Goal: Task Accomplishment & Management: Complete application form

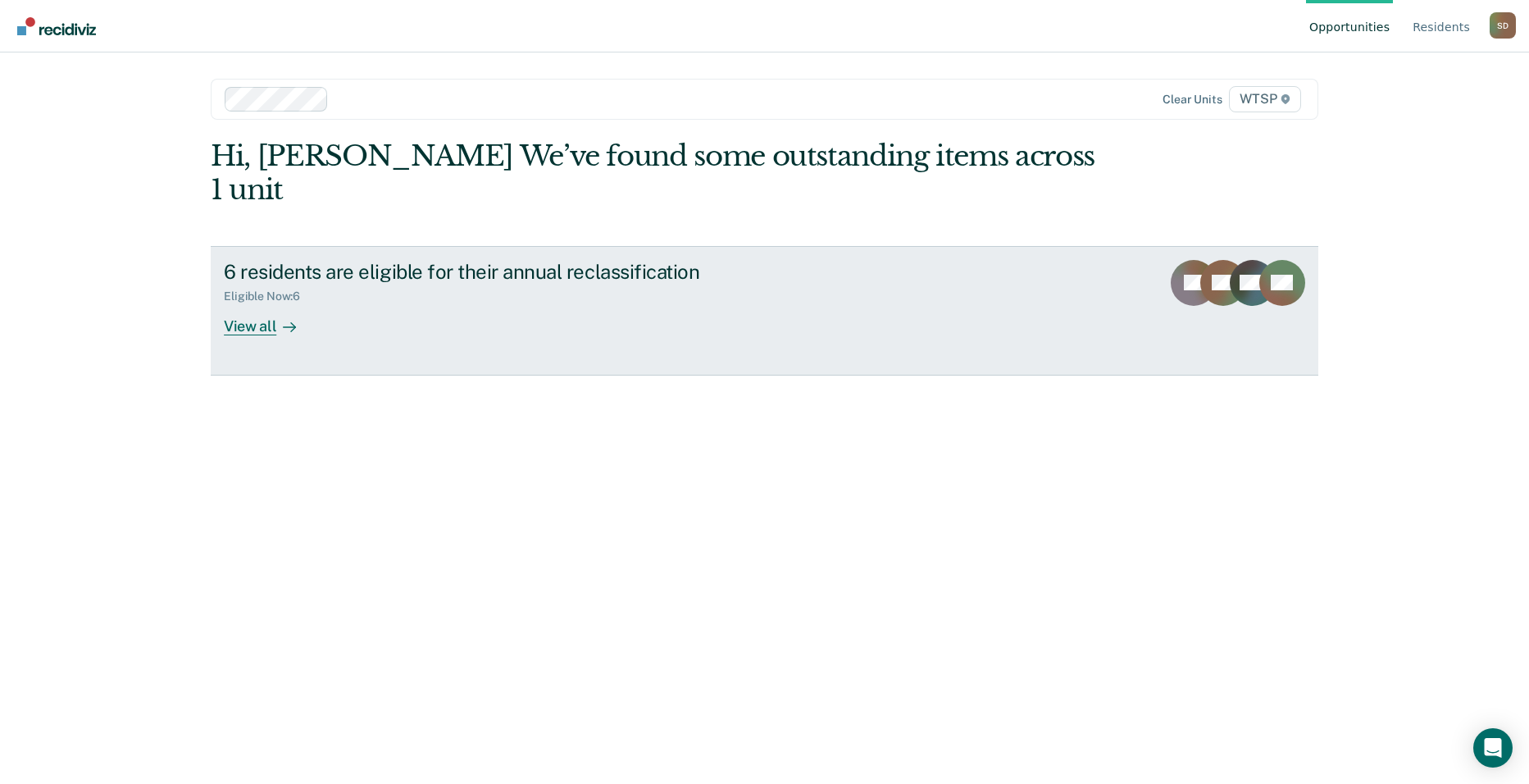
click at [268, 303] on div "View all" at bounding box center [269, 319] width 92 height 32
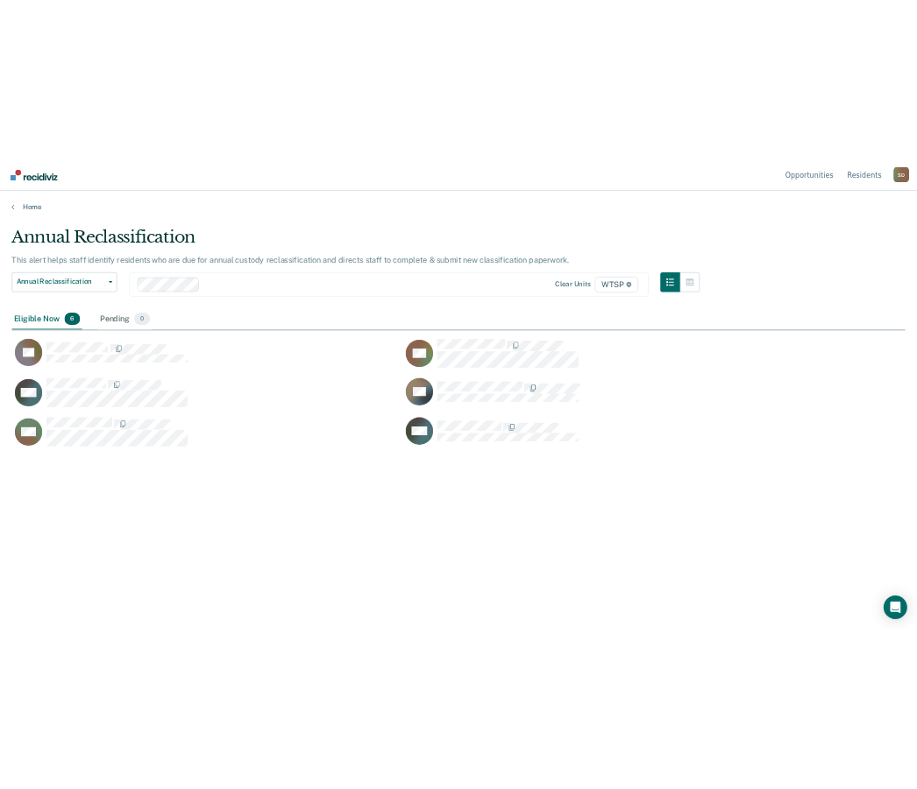
scroll to position [572, 1579]
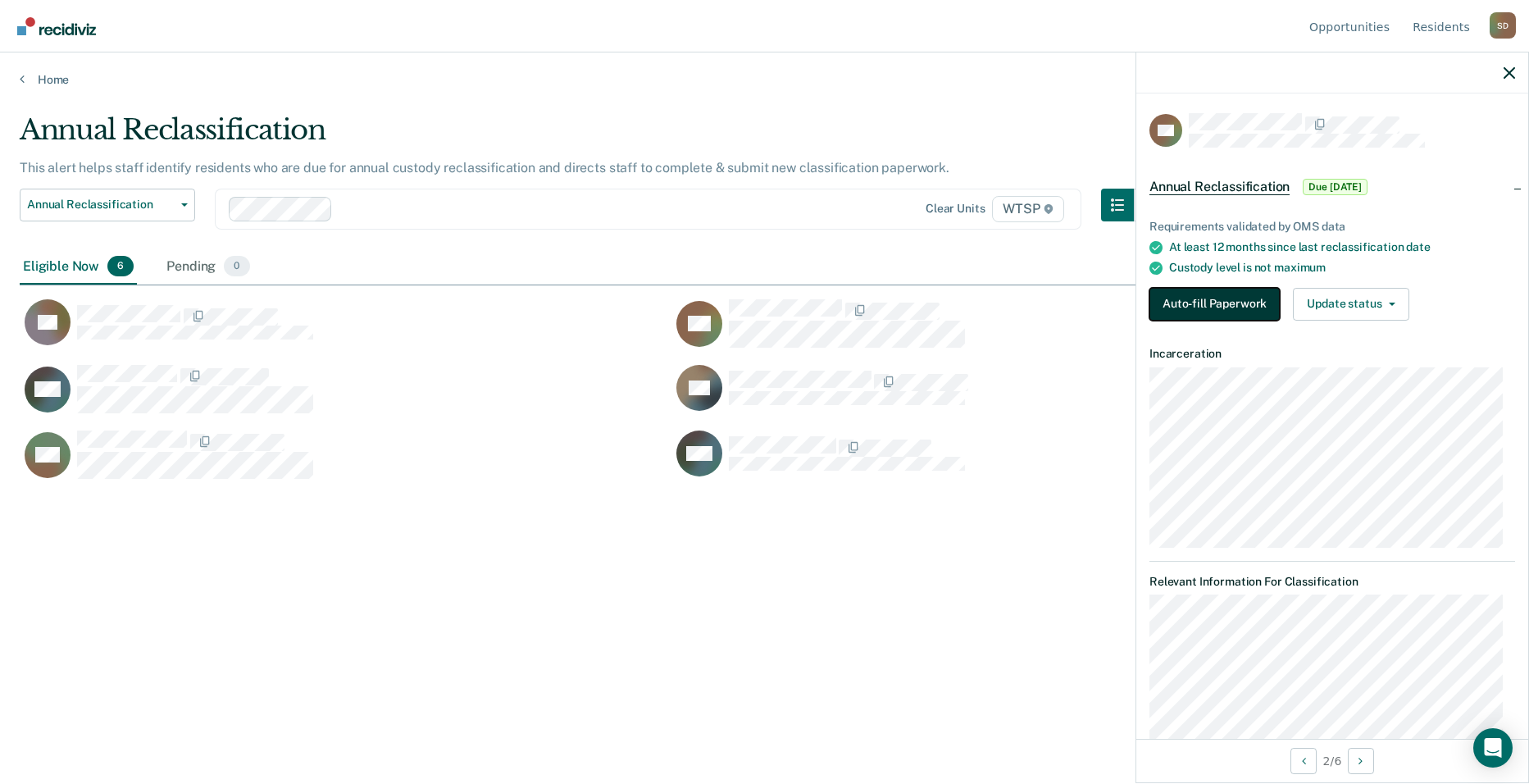
click at [1214, 304] on button "Auto-fill Paperwork" at bounding box center [1214, 304] width 130 height 33
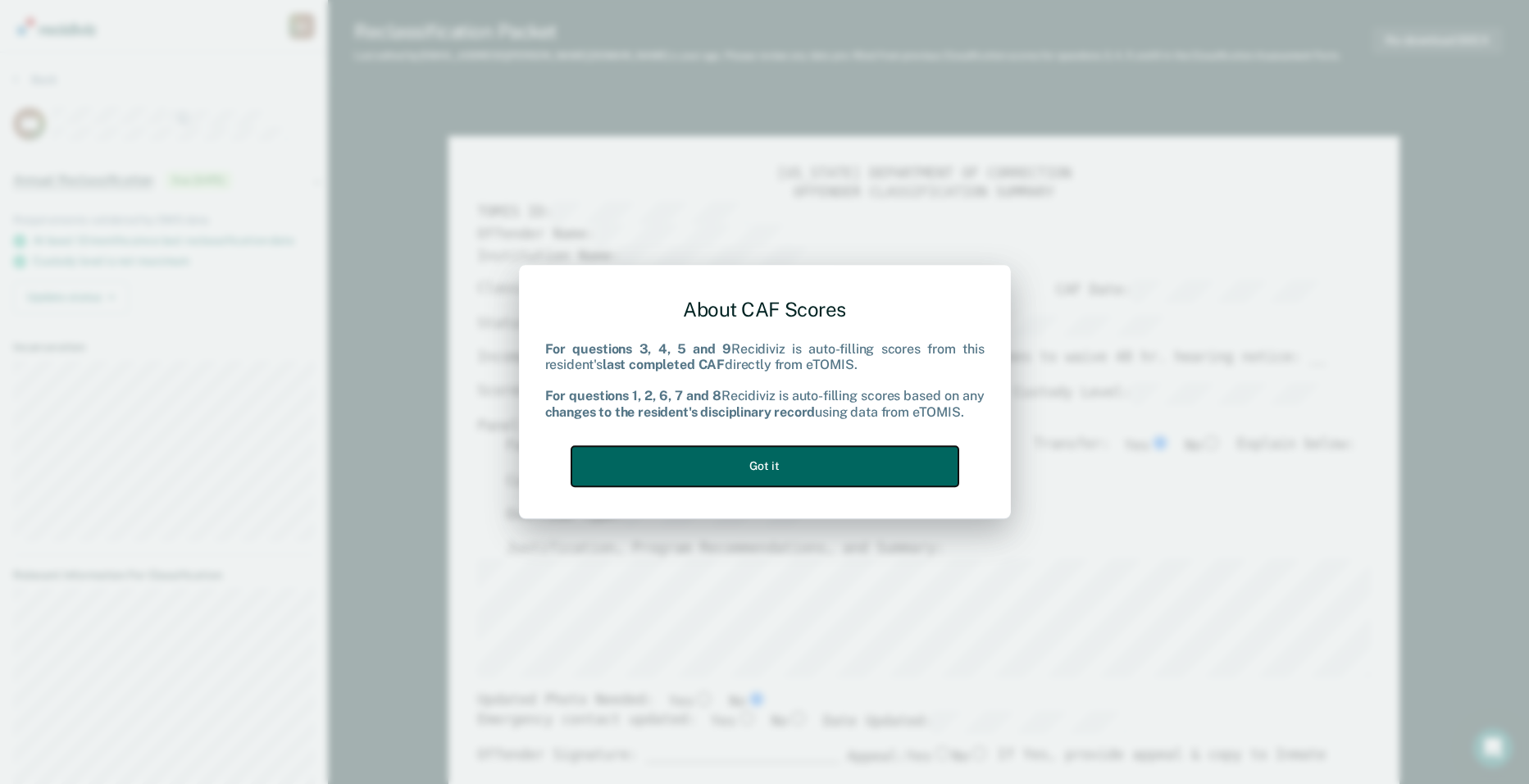
click at [769, 460] on button "Got it" at bounding box center [765, 466] width 387 height 40
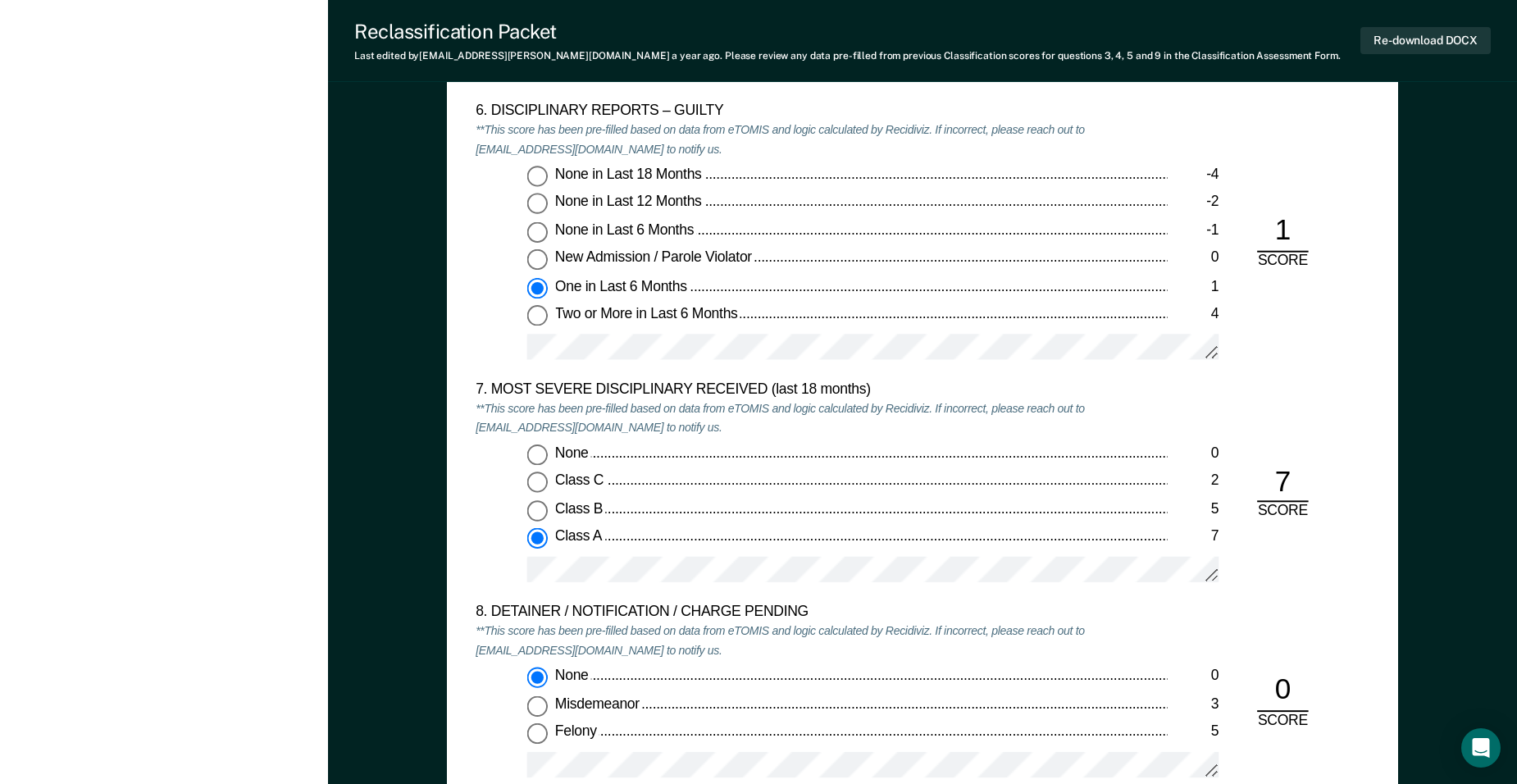
scroll to position [2869, 0]
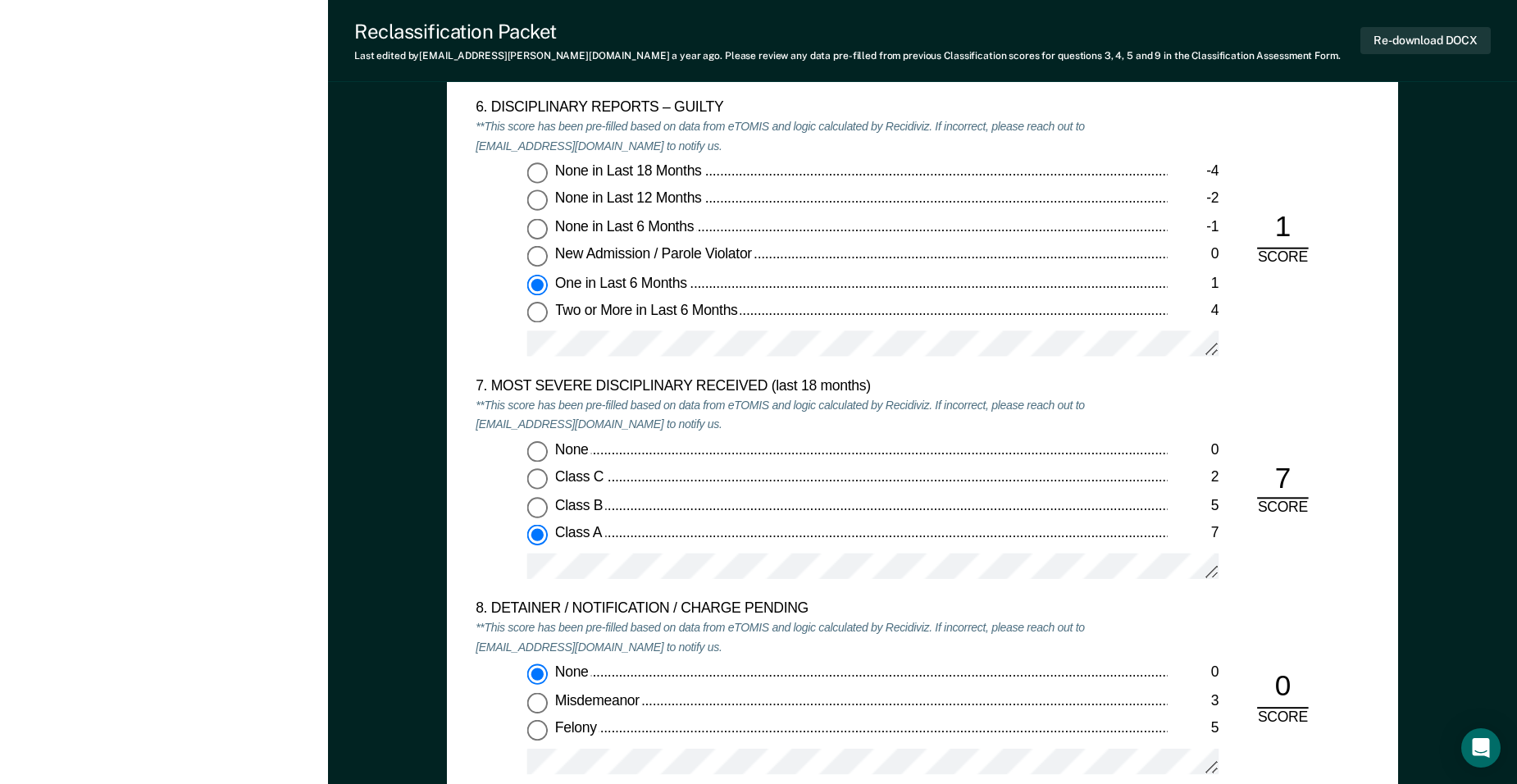
click at [1320, 361] on div "6. DISCIPLINARY REPORTS – GUILTY **This score has been pre-filled based on data…" at bounding box center [922, 239] width 894 height 279
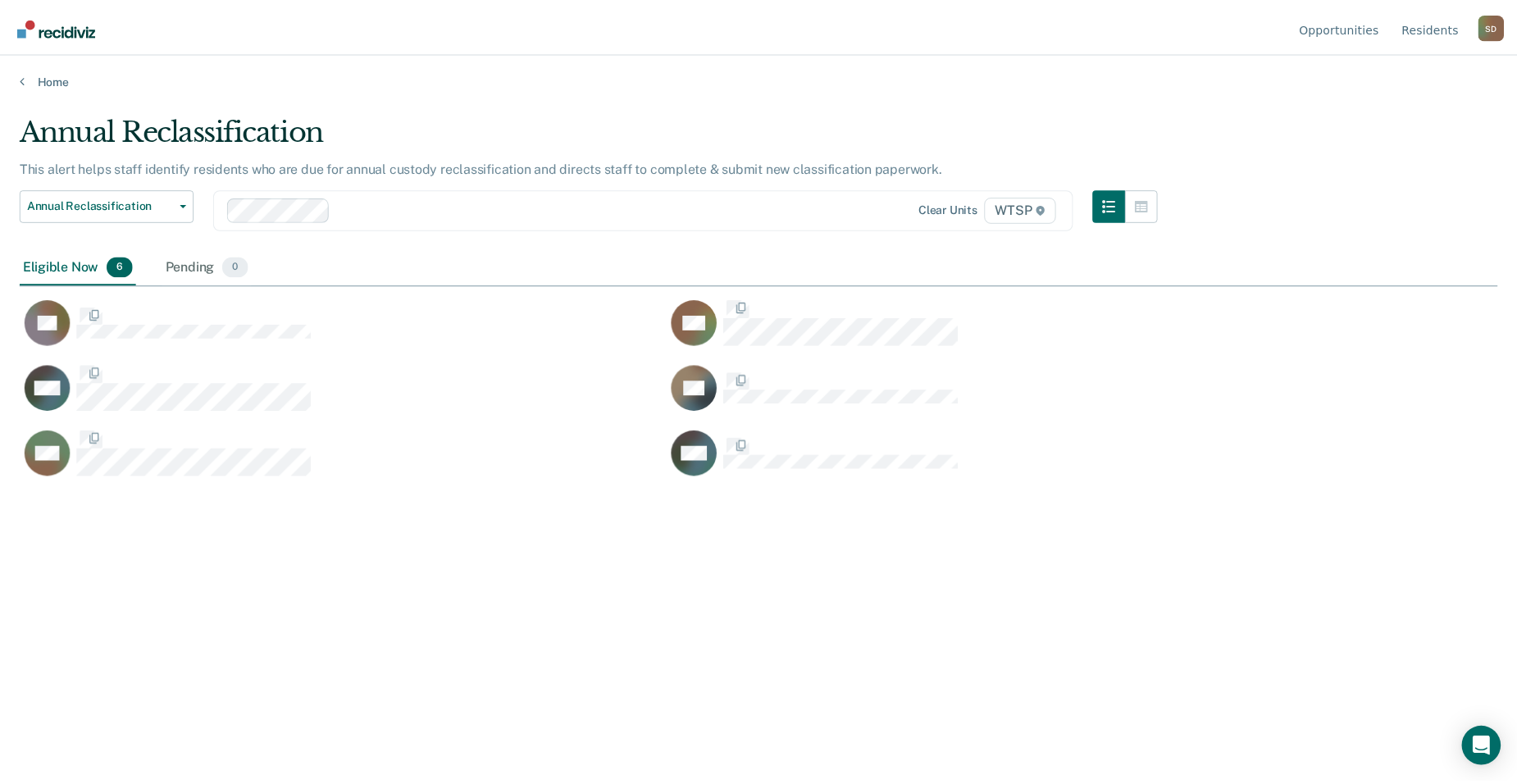
scroll to position [535, 1478]
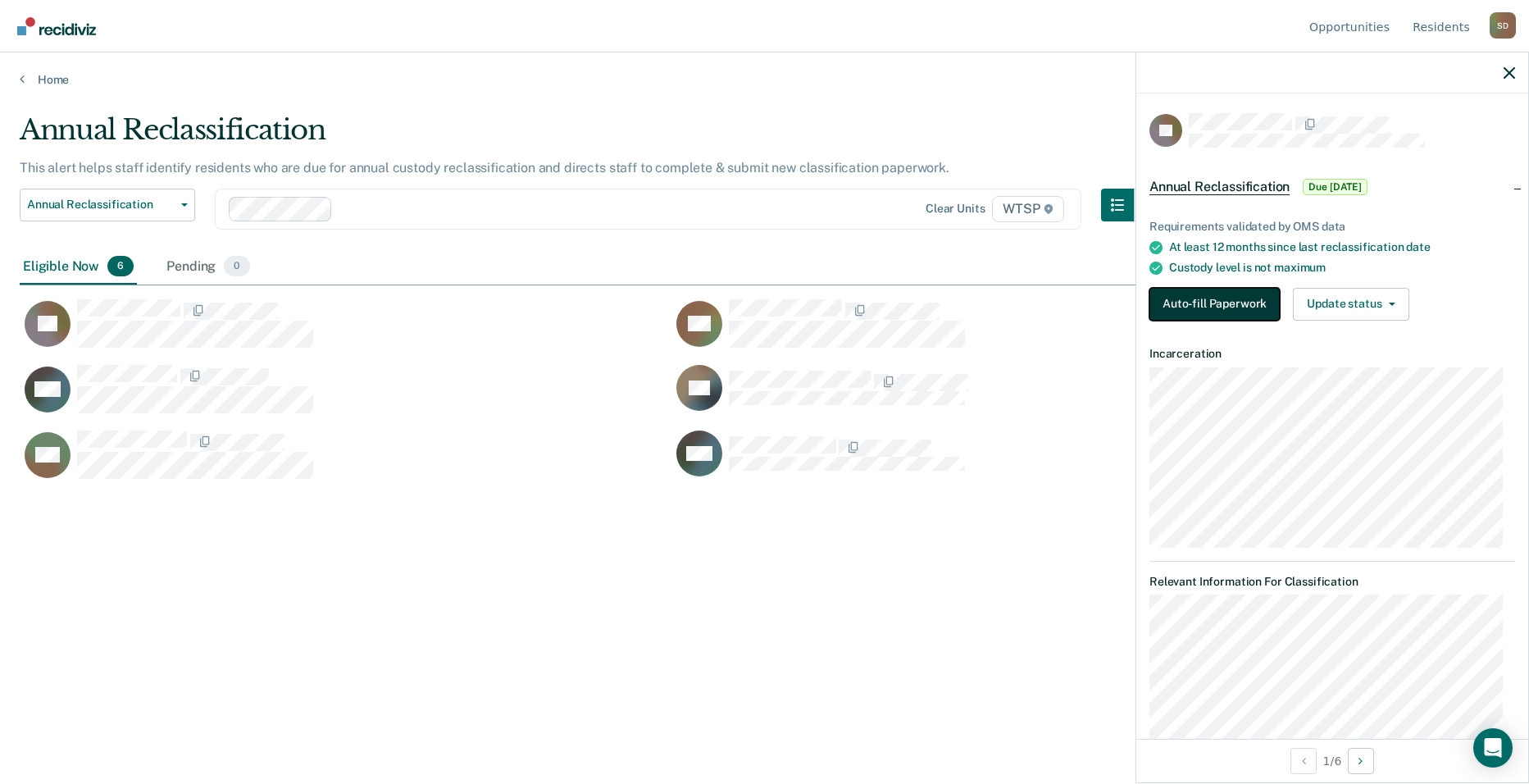
click at [1243, 298] on button "Auto-fill Paperwork" at bounding box center [1214, 304] width 130 height 33
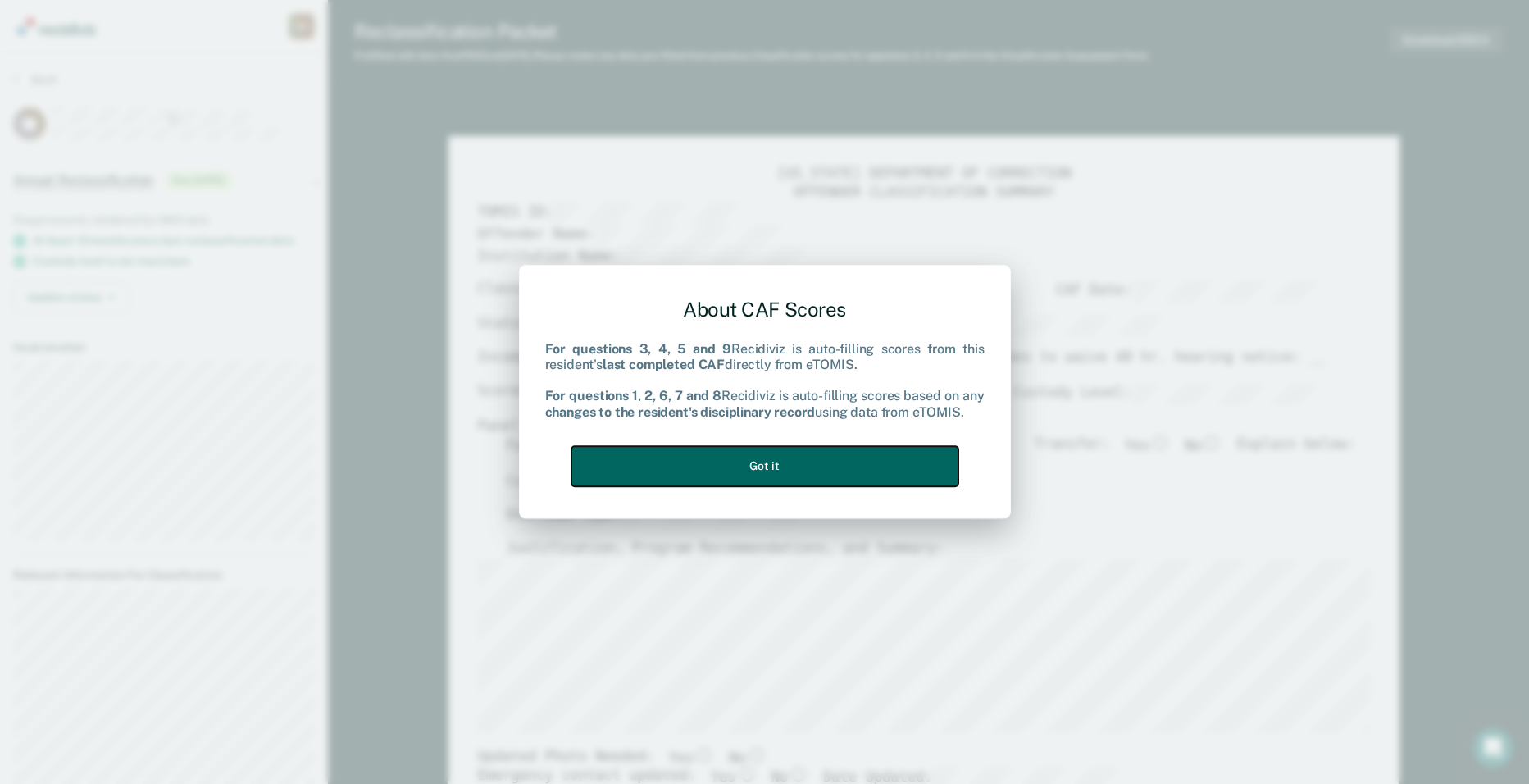
click at [799, 475] on button "Got it" at bounding box center [765, 466] width 387 height 40
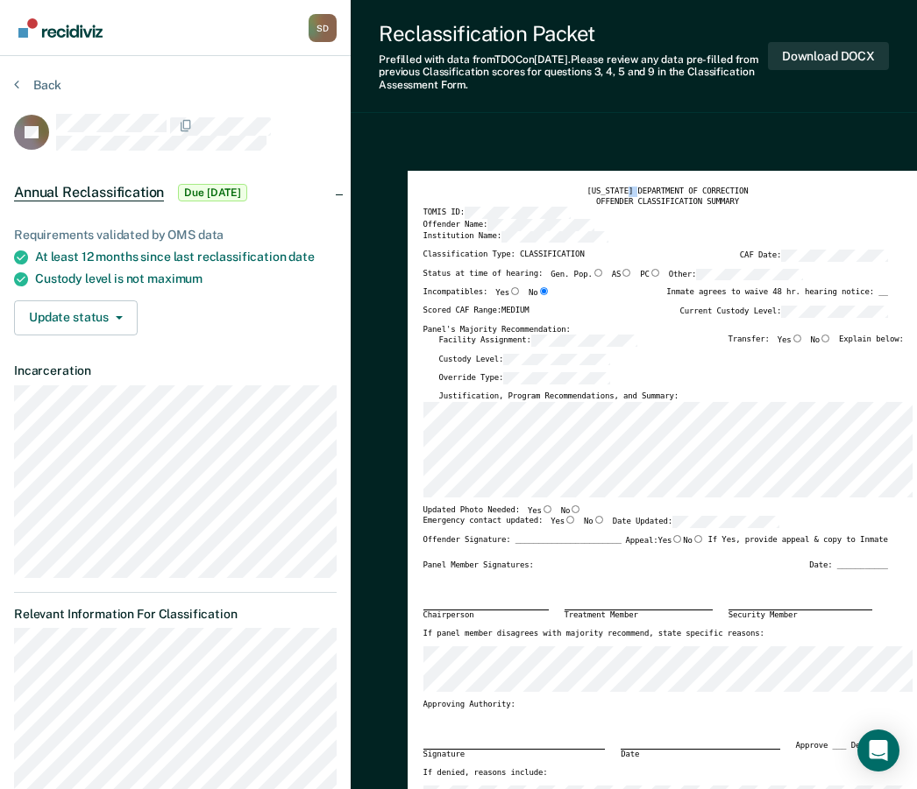
drag, startPoint x: 643, startPoint y: 156, endPoint x: 613, endPoint y: 138, distance: 34.6
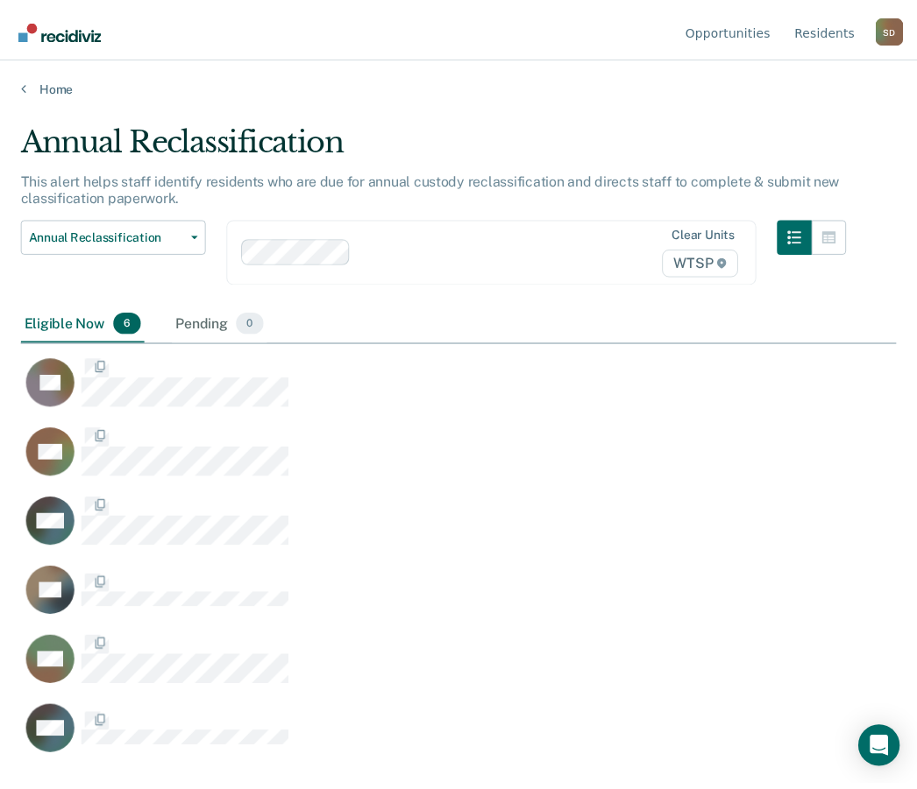
scroll to position [524, 874]
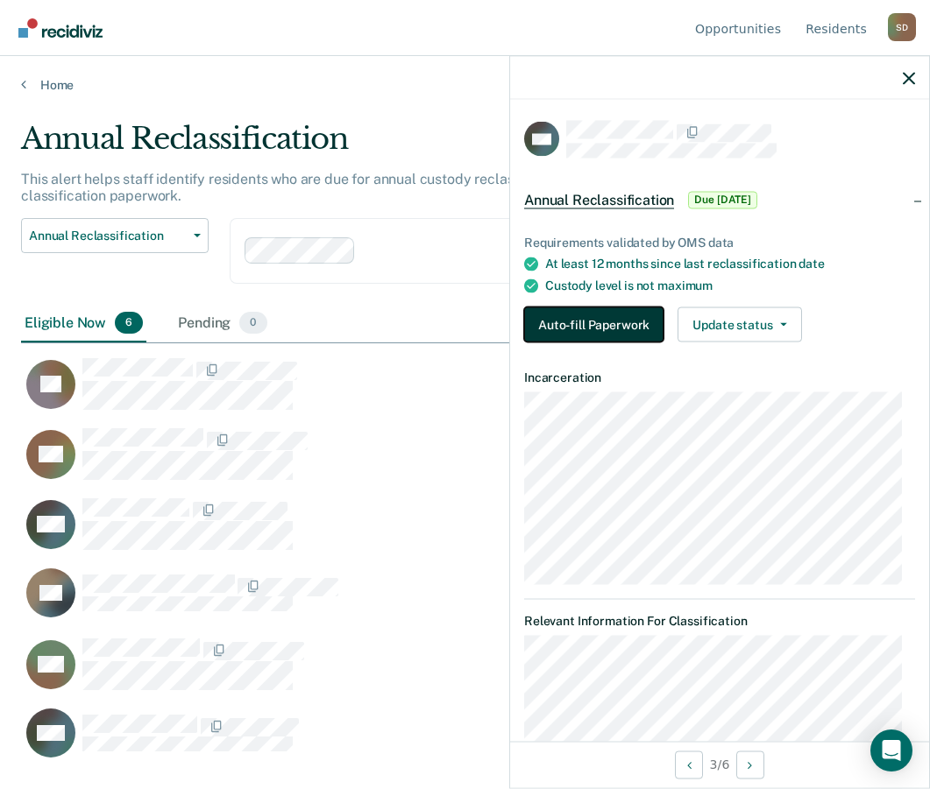
click at [623, 308] on button "Auto-fill Paperwork" at bounding box center [593, 325] width 139 height 35
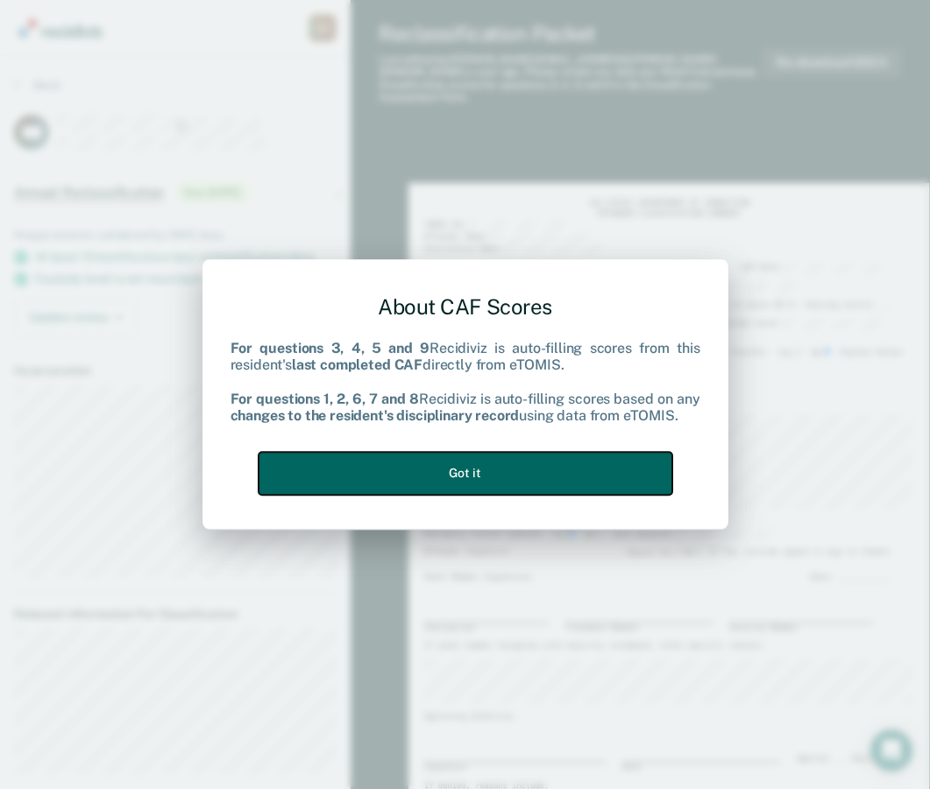
click at [521, 482] on button "Got it" at bounding box center [465, 473] width 414 height 43
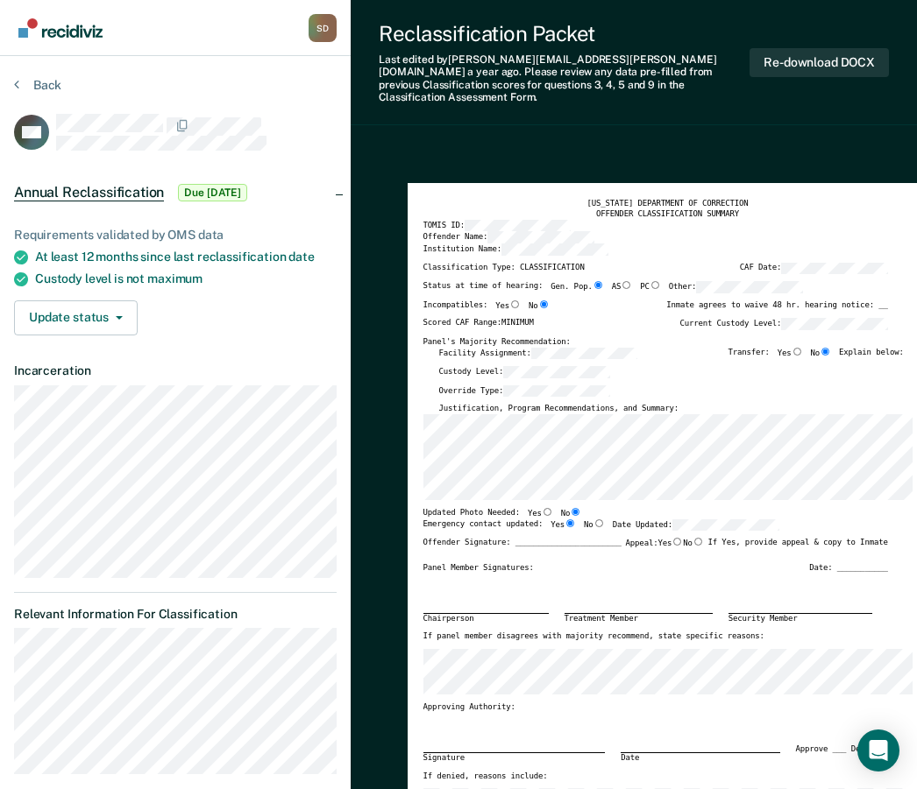
drag, startPoint x: 694, startPoint y: 92, endPoint x: 673, endPoint y: 89, distance: 21.3
click at [692, 91] on div "Reclassification Packet Last edited by [PERSON_NAME][EMAIL_ADDRESS][PERSON_NAME…" at bounding box center [633, 62] width 566 height 125
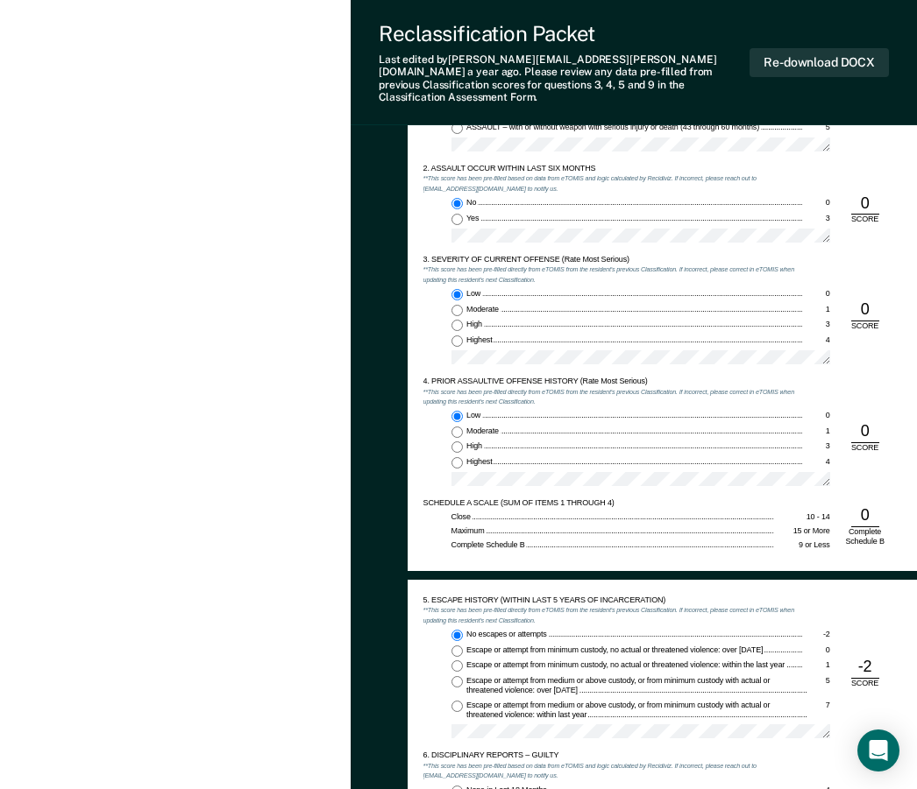
scroll to position [1227, 0]
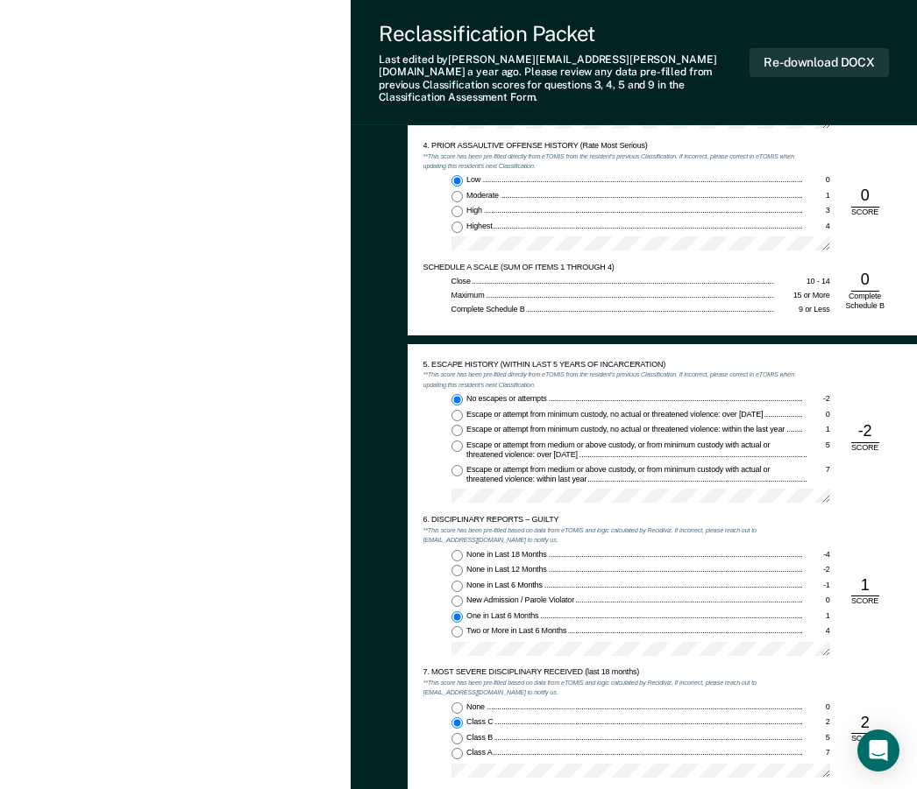
click at [459, 206] on input "High 3" at bounding box center [456, 211] width 11 height 11
type textarea "x"
radio input "false"
radio input "true"
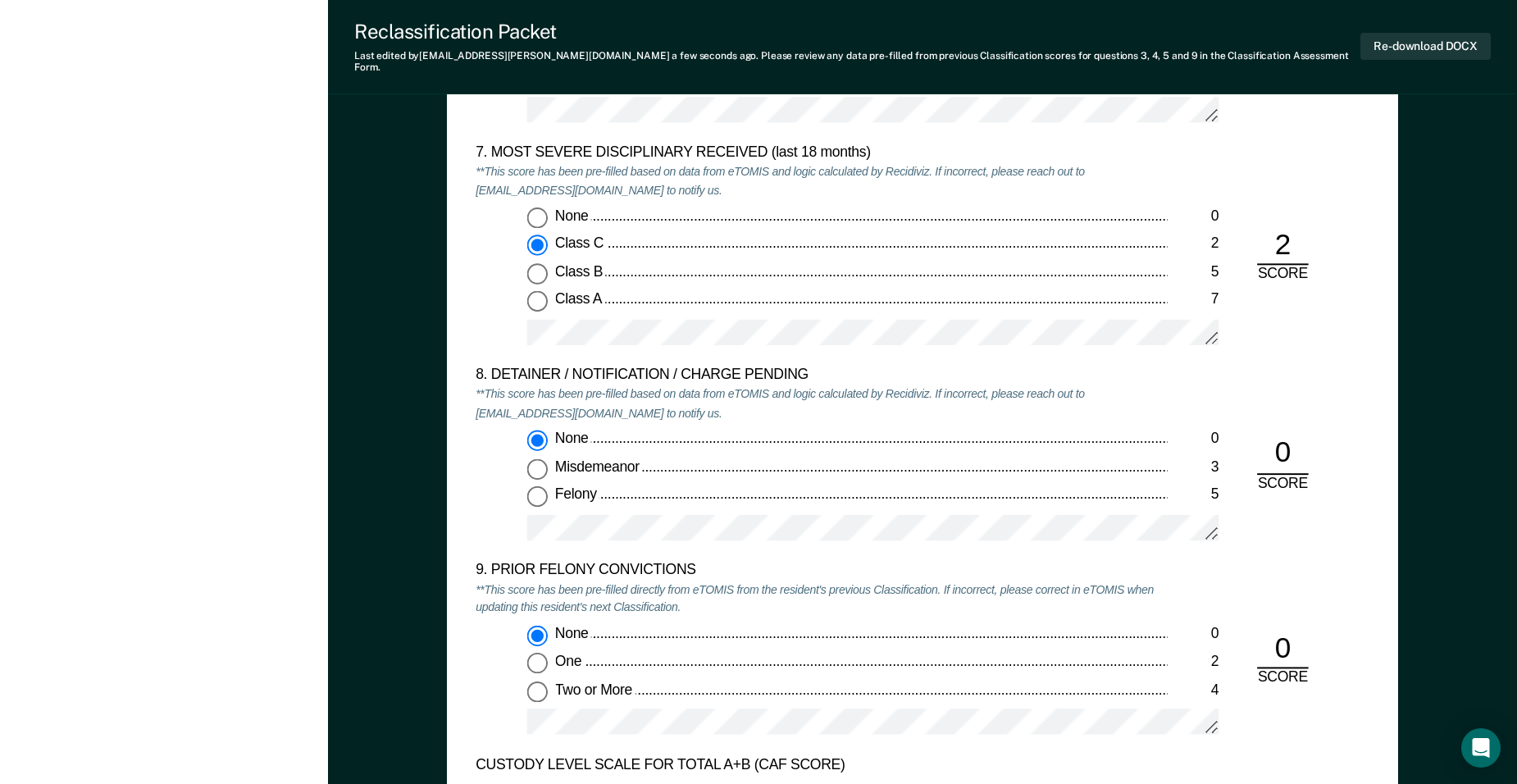
scroll to position [3197, 0]
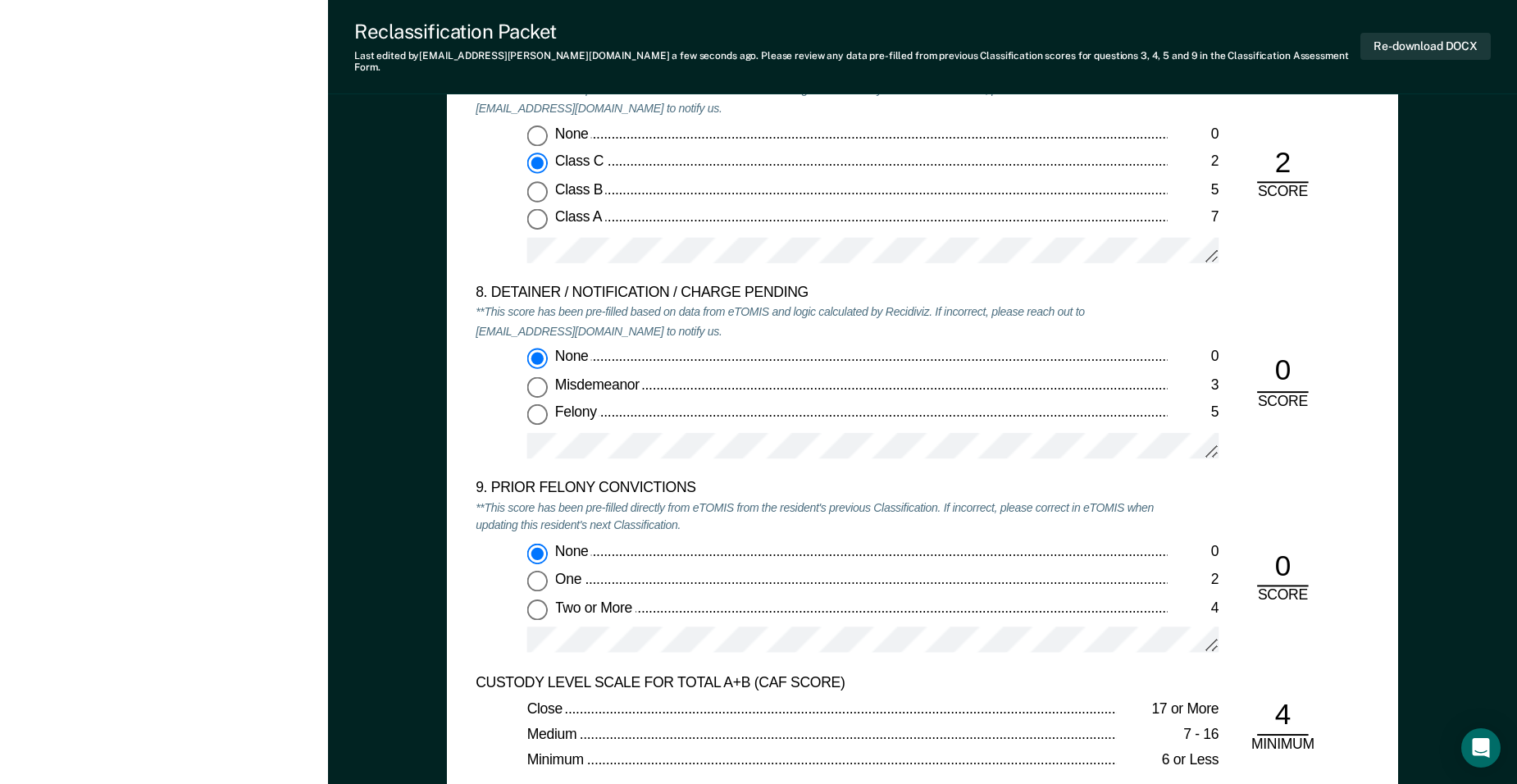
click at [543, 571] on input "One 2" at bounding box center [537, 581] width 21 height 21
type textarea "x"
radio input "false"
radio input "true"
type textarea "x"
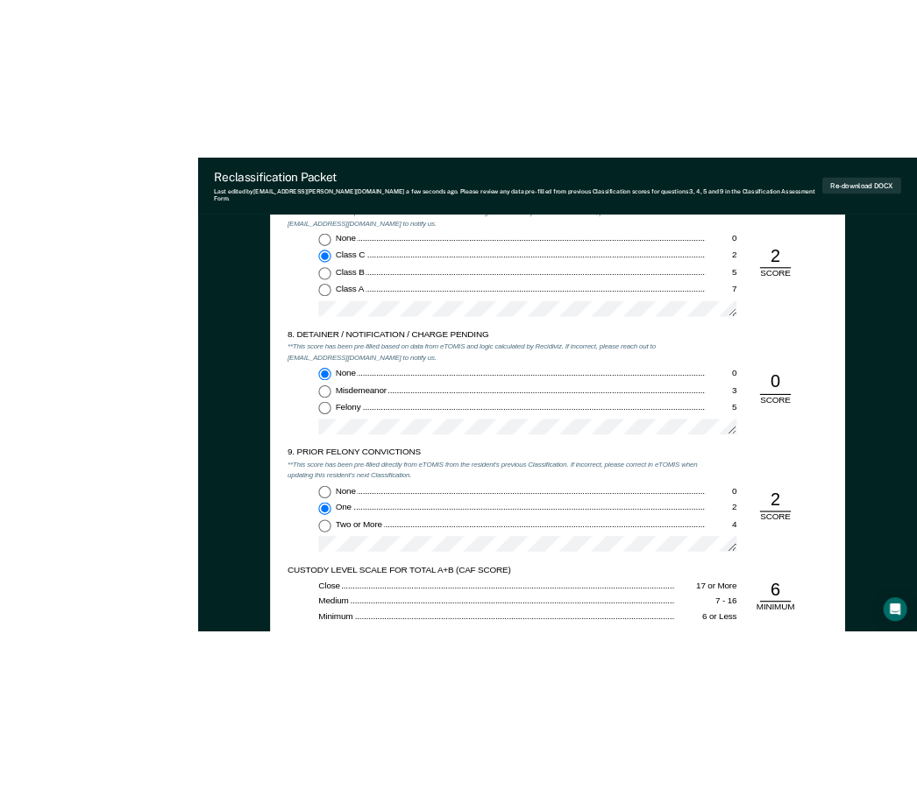
scroll to position [0, 0]
